Goal: Task Accomplishment & Management: Complete application form

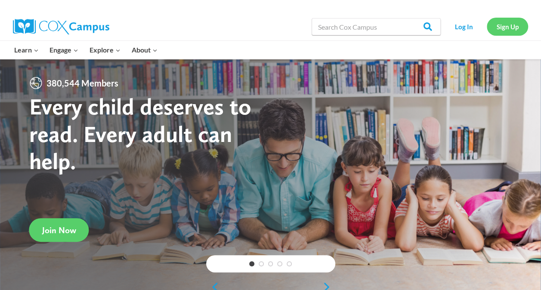
click at [511, 25] on link "Sign Up" at bounding box center [507, 27] width 41 height 18
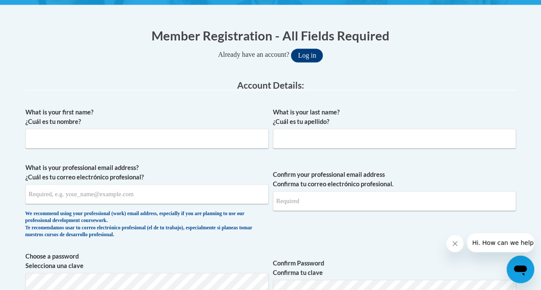
scroll to position [162, 0]
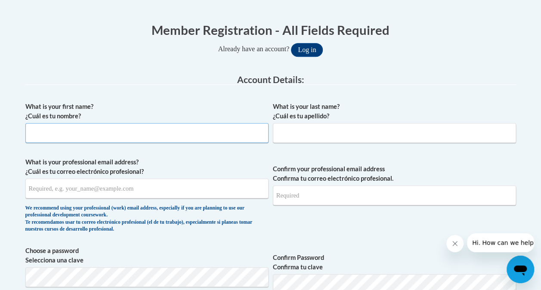
click at [80, 134] on input "What is your first name? ¿Cuál es tu nombre?" at bounding box center [146, 133] width 243 height 20
type input "Holli"
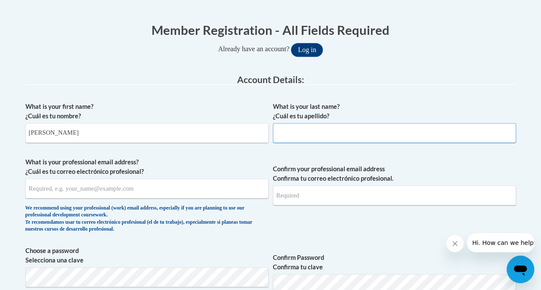
click at [295, 134] on input "What is your last name? ¿Cuál es tu apellido?" at bounding box center [394, 133] width 243 height 20
type input "Dressler"
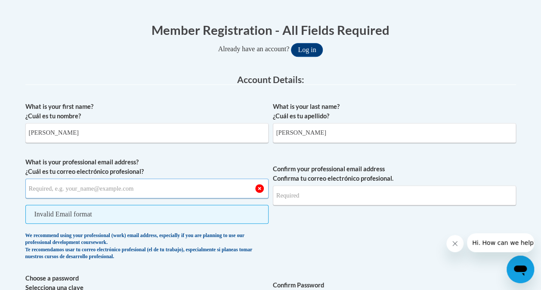
click at [75, 190] on input "What is your professional email address? ¿Cuál es tu correo electrónico profesi…" at bounding box center [146, 189] width 243 height 20
type input "dresslerhm@vcu.edu"
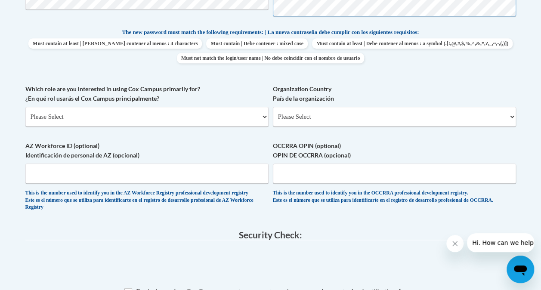
scroll to position [445, 0]
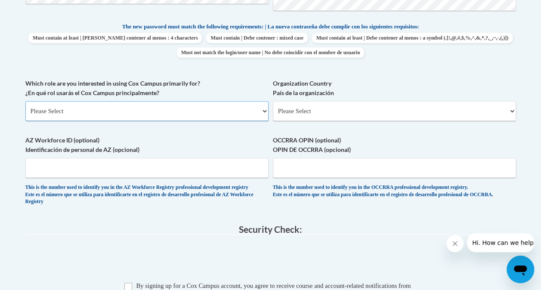
click at [264, 108] on select "Please Select College/University | Colegio/Universidad Community/Nonprofit Part…" at bounding box center [146, 111] width 243 height 20
select select "5a18ea06-2b54-4451-96f2-d152daf9eac5"
click at [25, 101] on select "Please Select College/University | Colegio/Universidad Community/Nonprofit Part…" at bounding box center [146, 111] width 243 height 20
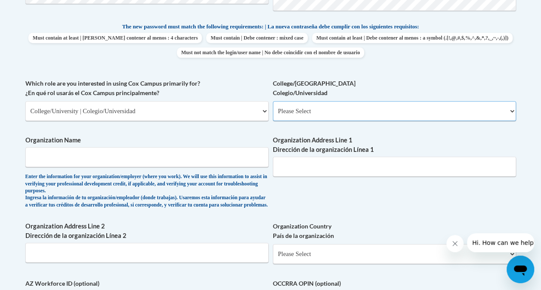
click at [508, 108] on select "Please Select College/University Staff | Empleado universitario College/Univers…" at bounding box center [394, 111] width 243 height 20
select select "99b32b07-cffc-426c-8bf6-0cd77760d84b"
click at [273, 101] on select "Please Select College/University Staff | Empleado universitario College/Univers…" at bounding box center [394, 111] width 243 height 20
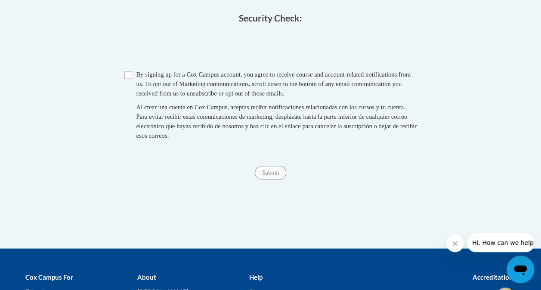
scroll to position [704, 0]
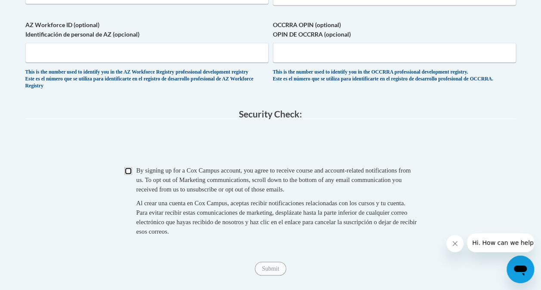
click at [128, 175] on input "Checkbox" at bounding box center [128, 171] width 8 height 8
checkbox input "true"
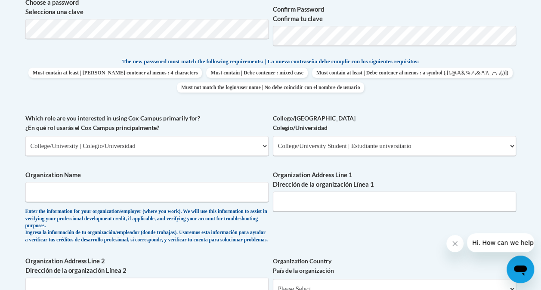
scroll to position [406, 0]
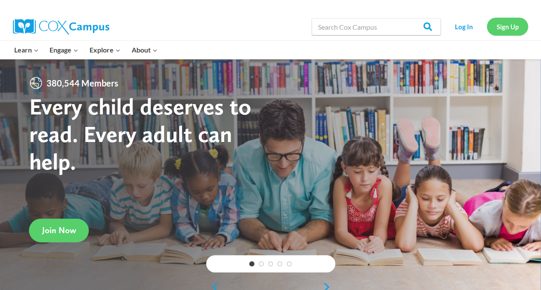
click at [511, 27] on link "Sign Up" at bounding box center [507, 27] width 41 height 18
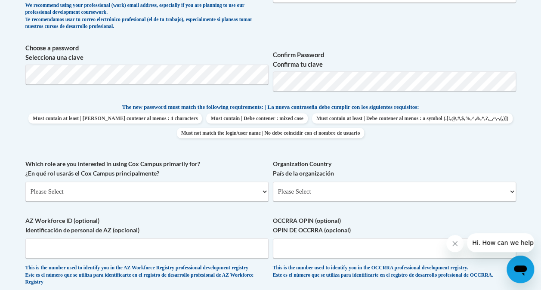
scroll to position [407, 0]
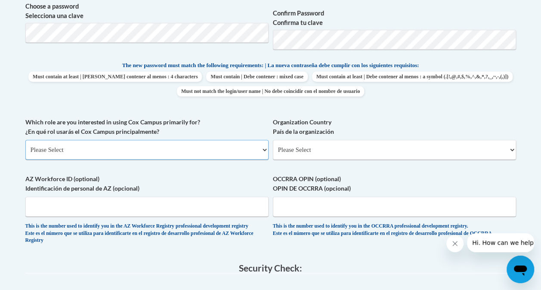
click at [262, 149] on select "Please Select College/University | Colegio/Universidad Community/Nonprofit Part…" at bounding box center [146, 150] width 243 height 20
select select "5a18ea06-2b54-4451-96f2-d152daf9eac5"
click at [25, 140] on select "Please Select College/University | Colegio/Universidad Community/Nonprofit Part…" at bounding box center [146, 150] width 243 height 20
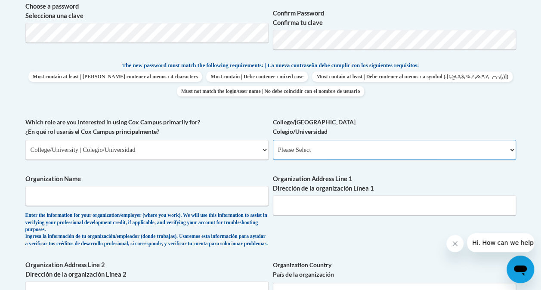
click at [512, 149] on select "Please Select College/University Staff | Empleado universitario College/Univers…" at bounding box center [394, 150] width 243 height 20
select select "99b32b07-cffc-426c-8bf6-0cd77760d84b"
click at [273, 140] on select "Please Select College/University Staff | Empleado universitario College/Univers…" at bounding box center [394, 150] width 243 height 20
click at [173, 194] on input "Organization Name" at bounding box center [146, 196] width 243 height 20
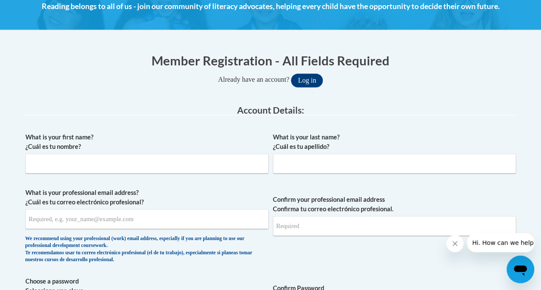
scroll to position [156, 0]
